Goal: Check status: Check status

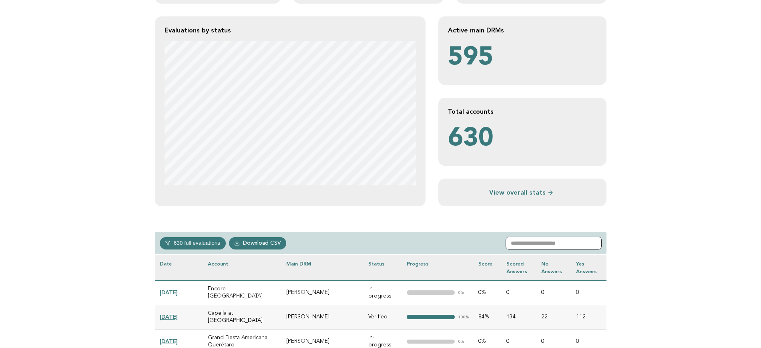
paste input "**********"
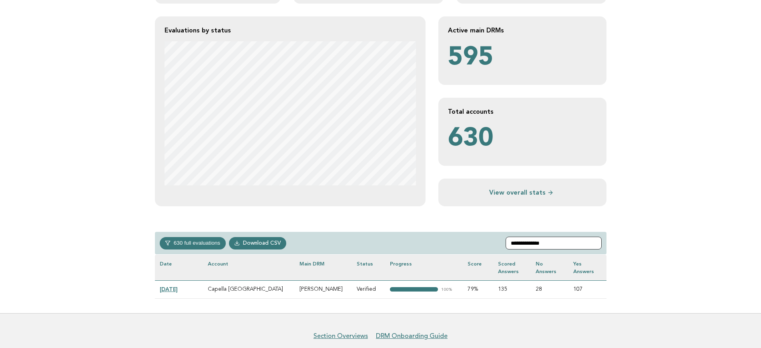
scroll to position [185, 0]
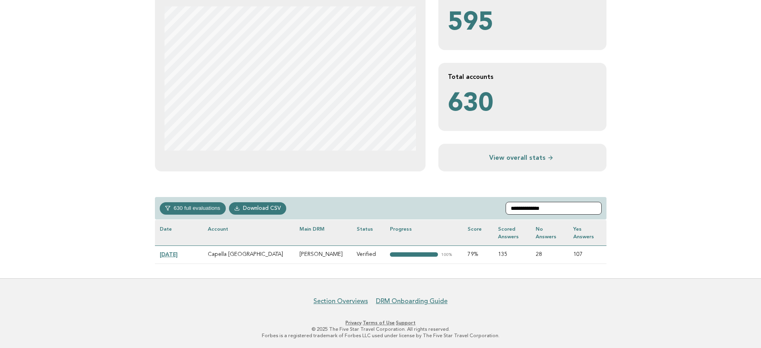
type input "**********"
drag, startPoint x: 183, startPoint y: 255, endPoint x: 227, endPoint y: 259, distance: 44.2
click at [178, 255] on link "2024-12-18" at bounding box center [169, 254] width 18 height 6
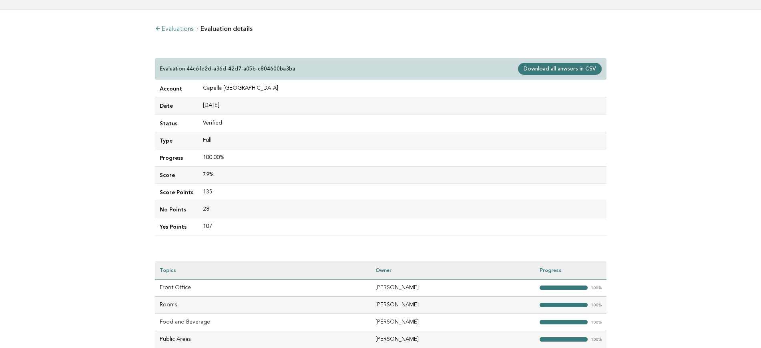
scroll to position [100, 0]
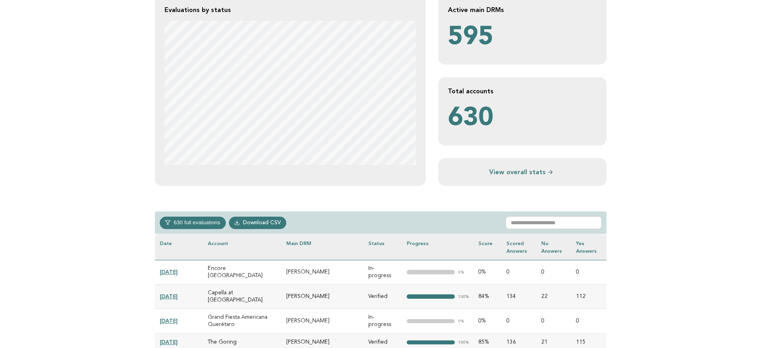
scroll to position [200, 0]
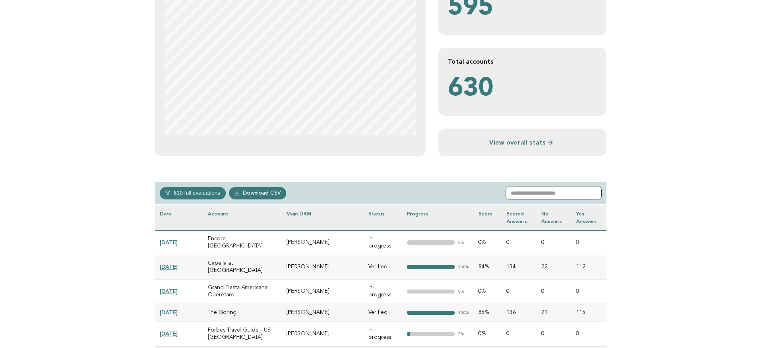
click at [553, 187] on input "text" at bounding box center [553, 192] width 96 height 13
paste input "**********"
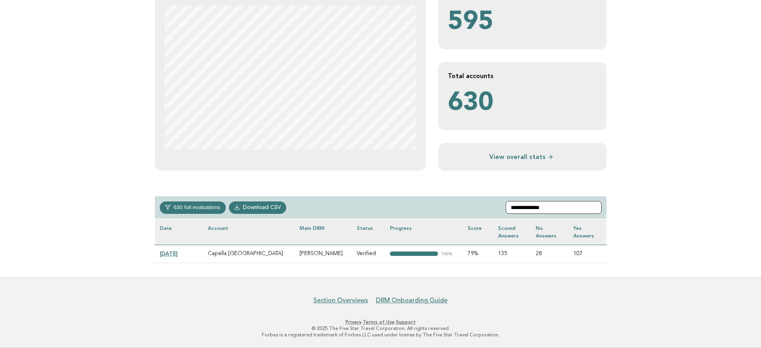
scroll to position [185, 0]
type input "**********"
click at [172, 253] on link "2024-12-18" at bounding box center [169, 254] width 18 height 6
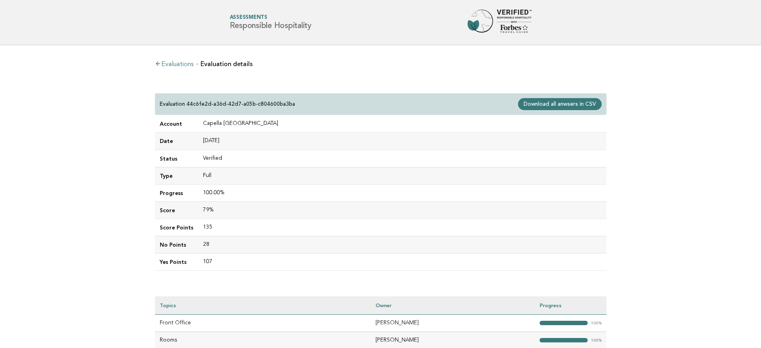
click at [554, 104] on link "Download all anwsers in CSV" at bounding box center [559, 104] width 83 height 12
click at [556, 105] on link "Download all anwsers in CSV" at bounding box center [559, 104] width 83 height 12
drag, startPoint x: 293, startPoint y: 102, endPoint x: 189, endPoint y: 108, distance: 104.6
click at [189, 108] on div "Evaluation 44c6fe2d-a36d-42d7-a05b-c804600ba3ba Loading (this may take a while)…" at bounding box center [380, 104] width 451 height 22
click at [98, 95] on main "Evaluations Evaluation details Evaluation 44c6fe2d-a36d-42d7-a05b-c804600ba3ba …" at bounding box center [380, 238] width 761 height 387
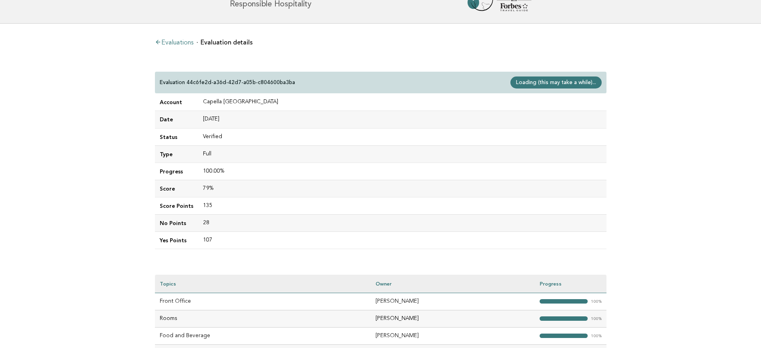
scroll to position [4, 0]
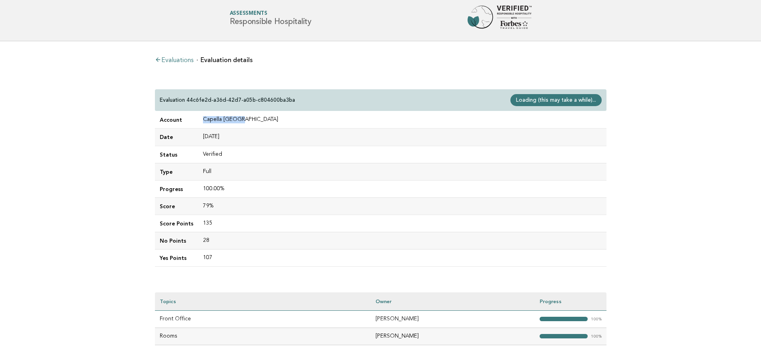
drag, startPoint x: 244, startPoint y: 122, endPoint x: 188, endPoint y: 116, distance: 56.4
click at [188, 116] on tr "Account Capella Sydney" at bounding box center [380, 119] width 451 height 17
copy tr "Capella [GEOGRAPHIC_DATA]"
click at [571, 101] on p "Loading (this may take a while)..." at bounding box center [555, 100] width 91 height 12
drag, startPoint x: 572, startPoint y: 101, endPoint x: 574, endPoint y: 91, distance: 10.3
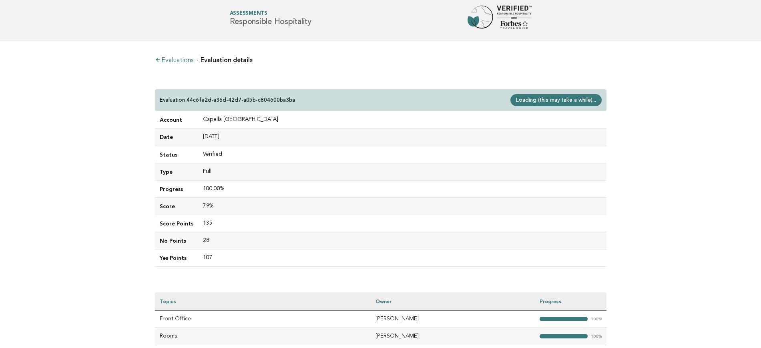
click at [572, 102] on p "Loading (this may take a while)..." at bounding box center [555, 100] width 91 height 12
